Goal: Check status: Check status

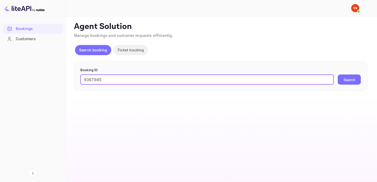
type input "9367945"
click at [364, 84] on div "Booking ID 9367945 ​ Search" at bounding box center [221, 76] width 294 height 30
click at [356, 79] on button "Search" at bounding box center [349, 79] width 23 height 10
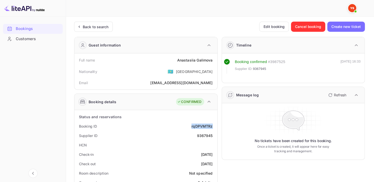
drag, startPoint x: 188, startPoint y: 125, endPoint x: 212, endPoint y: 126, distance: 23.6
click at [212, 126] on div "Booking ID rqDPVMTRz" at bounding box center [145, 125] width 139 height 9
copy div "rqDPVMTRz"
drag, startPoint x: 188, startPoint y: 61, endPoint x: 210, endPoint y: 56, distance: 22.6
click at [210, 56] on div "Full name [PERSON_NAME]" at bounding box center [145, 59] width 139 height 9
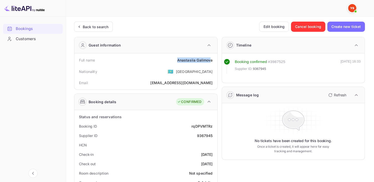
click at [169, 60] on div "Full name [PERSON_NAME]" at bounding box center [145, 59] width 139 height 9
drag, startPoint x: 173, startPoint y: 59, endPoint x: 214, endPoint y: 62, distance: 40.4
click at [214, 62] on div "Full name [PERSON_NAME]" at bounding box center [145, 59] width 139 height 9
copy div "[PERSON_NAME]"
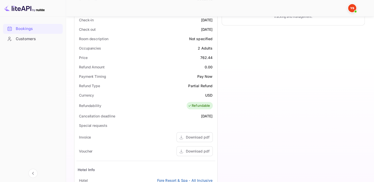
scroll to position [101, 0]
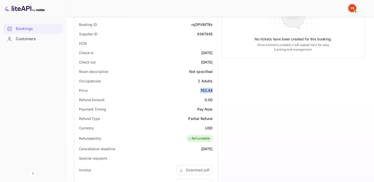
drag, startPoint x: 196, startPoint y: 91, endPoint x: 211, endPoint y: 89, distance: 15.0
click at [211, 89] on div "Price 762.44" at bounding box center [145, 89] width 139 height 9
copy div "762.44"
